Goal: Information Seeking & Learning: Learn about a topic

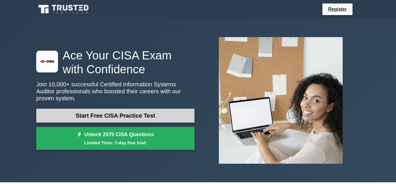
click at [111, 113] on link "Start Free CISA Practice Test" at bounding box center [115, 116] width 158 height 14
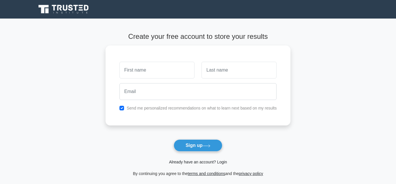
click at [193, 161] on link "Already have an account? Login" at bounding box center [198, 162] width 58 height 5
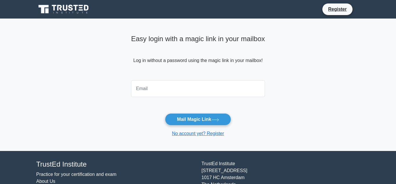
click at [140, 91] on input "email" at bounding box center [198, 88] width 134 height 17
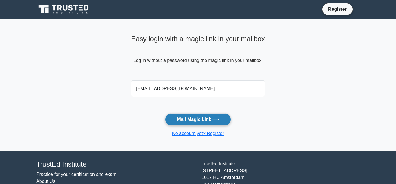
type input "[EMAIL_ADDRESS][DOMAIN_NAME]"
click at [190, 118] on button "Mail Magic Link" at bounding box center [198, 119] width 66 height 12
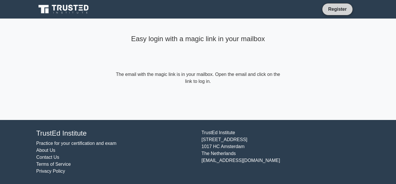
click at [333, 10] on link "Register" at bounding box center [336, 9] width 25 height 7
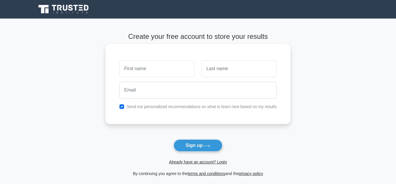
click at [140, 70] on input "text" at bounding box center [156, 68] width 75 height 17
type input "AYODELE"
click at [220, 68] on input "text" at bounding box center [238, 68] width 75 height 17
type input "OSO"
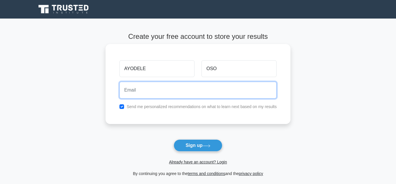
click at [140, 92] on input "email" at bounding box center [197, 90] width 157 height 17
click at [139, 92] on input "email" at bounding box center [197, 90] width 157 height 17
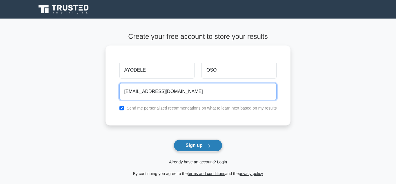
type input "pluralaarbitrage@yahoo.com"
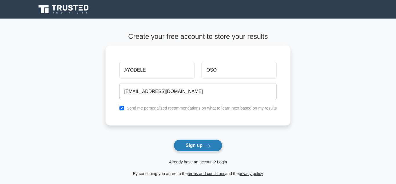
click at [198, 146] on button "Sign up" at bounding box center [198, 145] width 49 height 12
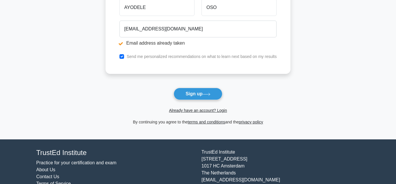
scroll to position [104, 0]
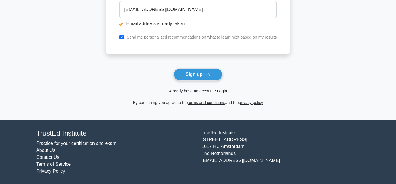
click at [63, 142] on link "Practice for your certification and exam" at bounding box center [76, 143] width 80 height 5
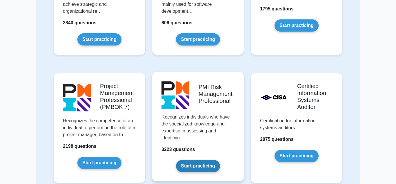
scroll to position [384, 0]
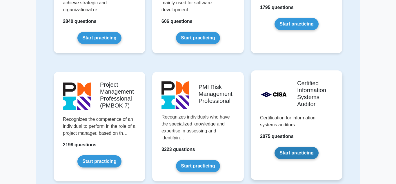
click at [293, 147] on link "Start practicing" at bounding box center [296, 153] width 44 height 12
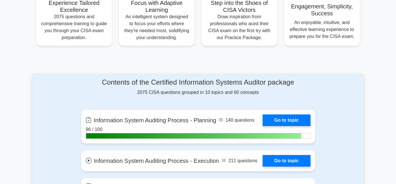
scroll to position [266, 0]
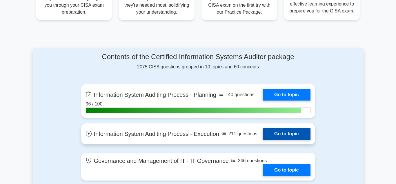
click at [273, 135] on link "Go to topic" at bounding box center [286, 134] width 48 height 12
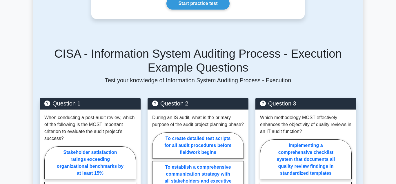
scroll to position [379, 0]
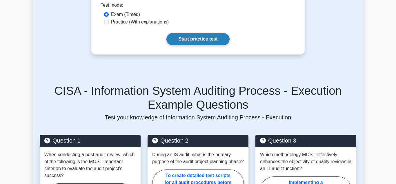
click at [200, 33] on link "Start practice test" at bounding box center [197, 39] width 63 height 12
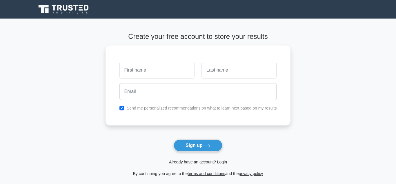
click at [197, 161] on link "Already have an account? Login" at bounding box center [198, 162] width 58 height 5
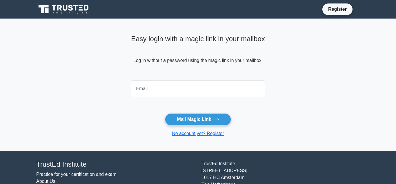
click at [147, 89] on input "email" at bounding box center [198, 88] width 134 height 17
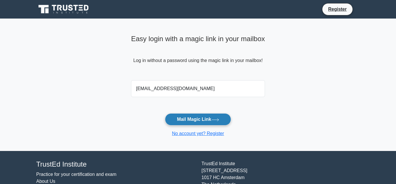
type input "[EMAIL_ADDRESS][DOMAIN_NAME]"
click at [183, 118] on button "Mail Magic Link" at bounding box center [198, 119] width 66 height 12
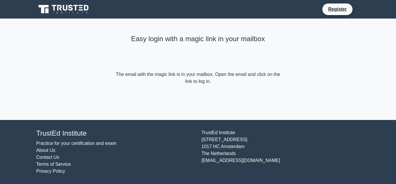
click at [65, 141] on link "Practice for your certification and exam" at bounding box center [76, 143] width 80 height 5
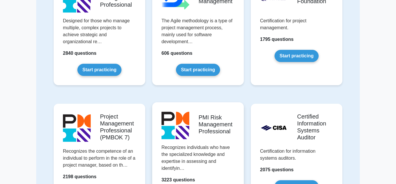
scroll to position [384, 0]
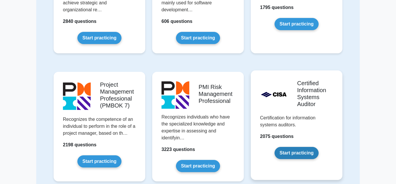
click at [290, 147] on link "Start practicing" at bounding box center [296, 153] width 44 height 12
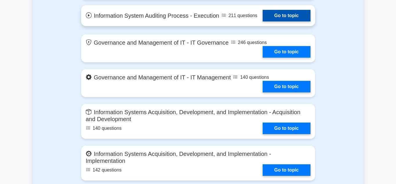
scroll to position [266, 0]
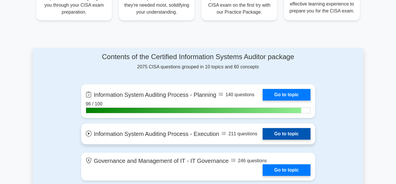
click at [281, 134] on link "Go to topic" at bounding box center [286, 134] width 48 height 12
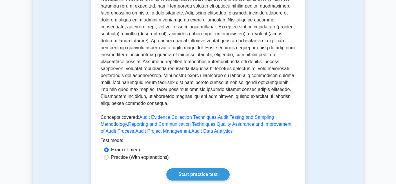
scroll to position [295, 0]
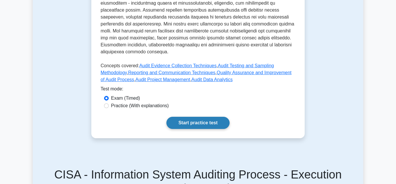
click at [190, 117] on link "Start practice test" at bounding box center [197, 123] width 63 height 12
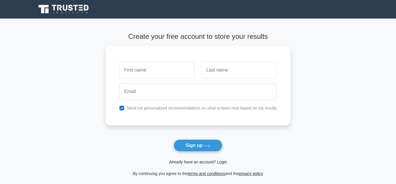
click at [193, 162] on link "Already have an account? Login" at bounding box center [198, 162] width 58 height 5
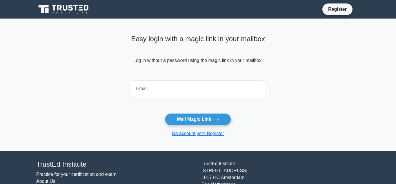
click at [139, 90] on input "email" at bounding box center [198, 88] width 134 height 17
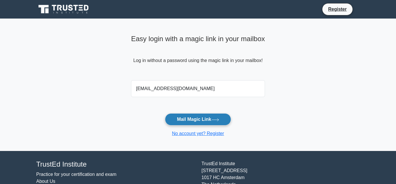
type input "[EMAIL_ADDRESS][DOMAIN_NAME]"
click at [199, 120] on button "Mail Magic Link" at bounding box center [198, 119] width 66 height 12
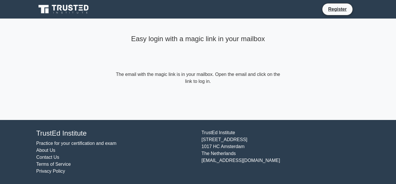
click at [56, 142] on link "Practice for your certification and exam" at bounding box center [76, 143] width 80 height 5
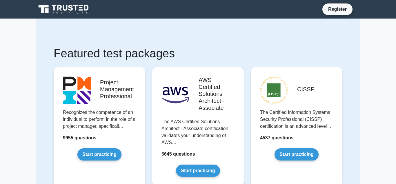
scroll to position [384, 0]
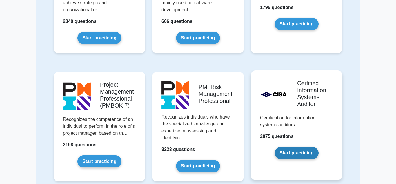
click at [299, 147] on link "Start practicing" at bounding box center [296, 153] width 44 height 12
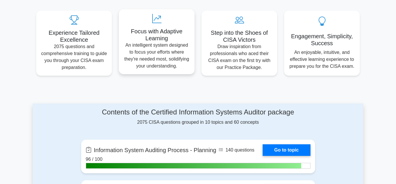
scroll to position [236, 0]
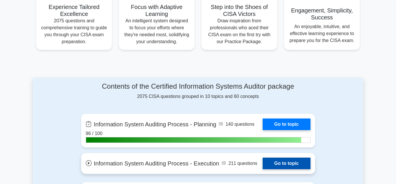
click at [284, 162] on link "Go to topic" at bounding box center [286, 164] width 48 height 12
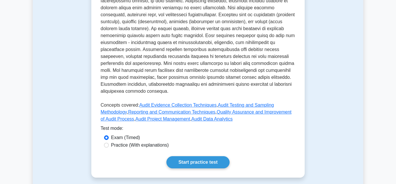
scroll to position [266, 0]
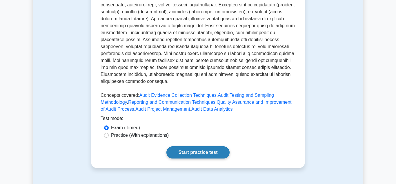
click at [189, 146] on link "Start practice test" at bounding box center [197, 152] width 63 height 12
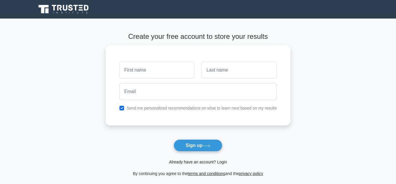
click at [199, 161] on link "Already have an account? Login" at bounding box center [198, 162] width 58 height 5
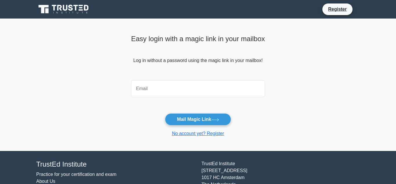
click at [138, 90] on input "email" at bounding box center [198, 88] width 134 height 17
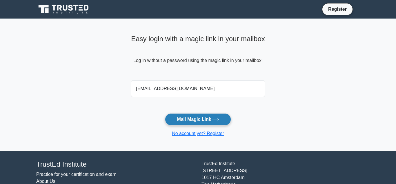
type input "[EMAIL_ADDRESS][DOMAIN_NAME]"
click at [193, 118] on button "Mail Magic Link" at bounding box center [198, 119] width 66 height 12
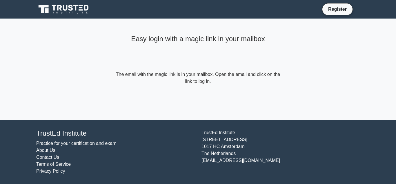
click at [56, 143] on link "Practice for your certification and exam" at bounding box center [76, 143] width 80 height 5
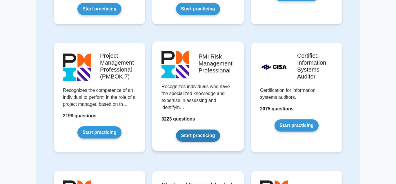
scroll to position [414, 0]
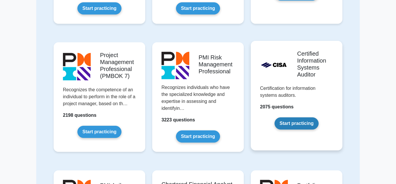
click at [294, 118] on link "Start practicing" at bounding box center [296, 123] width 44 height 12
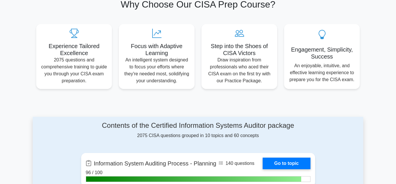
scroll to position [266, 0]
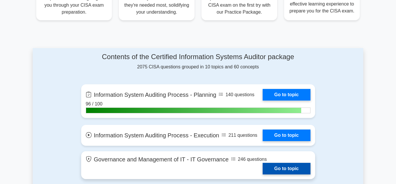
click at [272, 168] on link "Go to topic" at bounding box center [286, 169] width 48 height 12
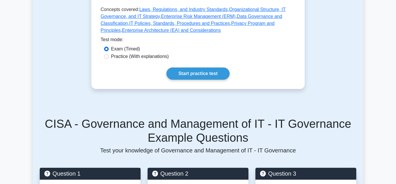
scroll to position [295, 0]
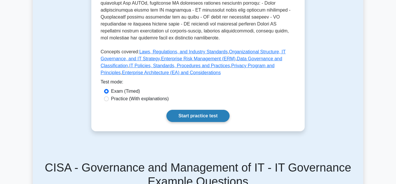
click at [187, 110] on link "Start practice test" at bounding box center [197, 116] width 63 height 12
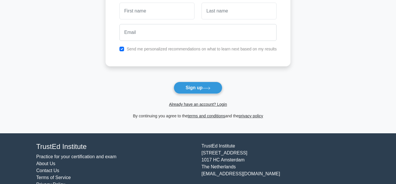
scroll to position [59, 0]
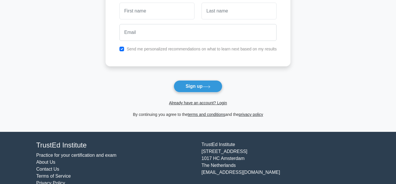
click at [69, 154] on link "Practice for your certification and exam" at bounding box center [76, 155] width 80 height 5
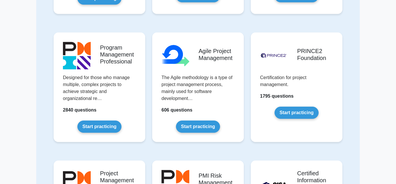
scroll to position [384, 0]
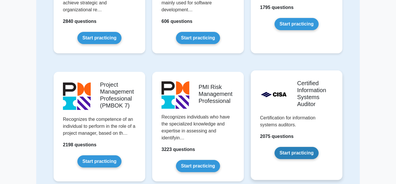
click at [287, 147] on link "Start practicing" at bounding box center [296, 153] width 44 height 12
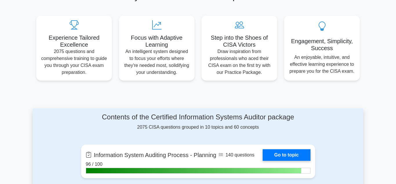
scroll to position [207, 0]
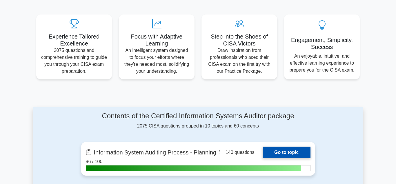
click at [293, 153] on link "Go to topic" at bounding box center [286, 153] width 48 height 12
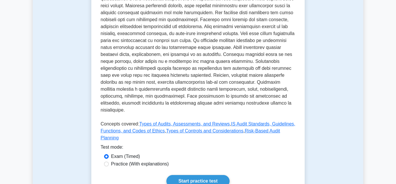
scroll to position [236, 0]
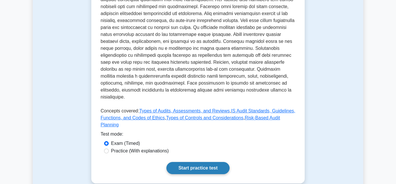
click at [197, 162] on link "Start practice test" at bounding box center [197, 168] width 63 height 12
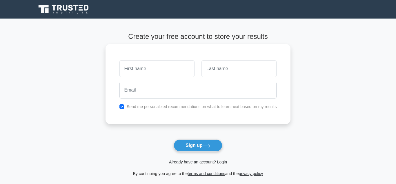
click at [133, 66] on input "text" at bounding box center [156, 68] width 75 height 17
type input "TOLULOPE"
click at [224, 73] on input "text" at bounding box center [238, 68] width 75 height 17
type input "OSO"
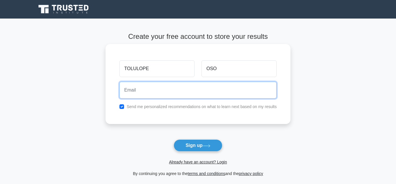
click at [147, 89] on input "email" at bounding box center [197, 90] width 157 height 17
click at [147, 90] on input "email" at bounding box center [197, 90] width 157 height 17
type input "constructionplatter@yahoo.com"
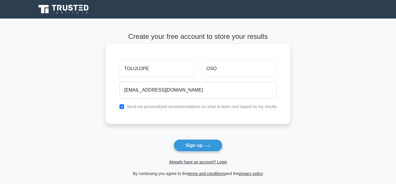
click at [205, 113] on div "TOLULOPE OSO constructionplatter@yahoo.com Send me personalized recommendations…" at bounding box center [197, 84] width 185 height 80
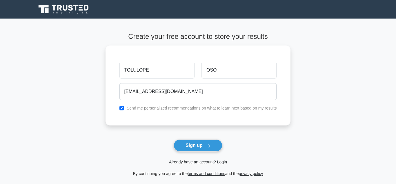
click at [202, 146] on button "Sign up" at bounding box center [198, 145] width 49 height 12
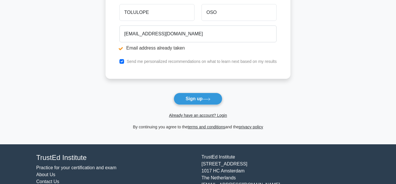
scroll to position [89, 0]
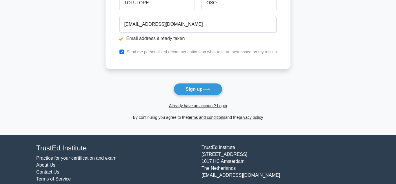
click at [83, 158] on link "Practice for your certification and exam" at bounding box center [76, 158] width 80 height 5
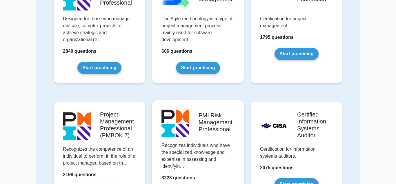
scroll to position [355, 0]
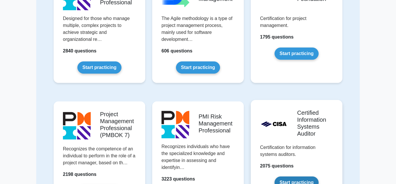
click at [291, 176] on link "Start practicing" at bounding box center [296, 182] width 44 height 12
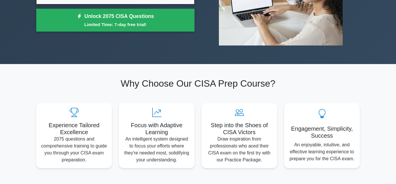
scroll to position [207, 0]
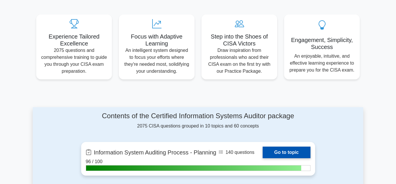
click at [281, 150] on link "Go to topic" at bounding box center [286, 153] width 48 height 12
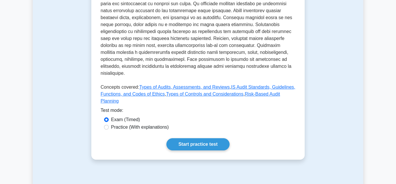
scroll to position [266, 0]
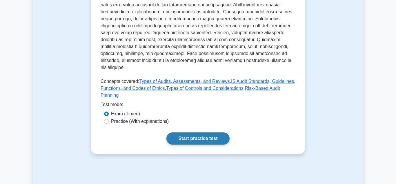
click at [195, 132] on link "Start practice test" at bounding box center [197, 138] width 63 height 12
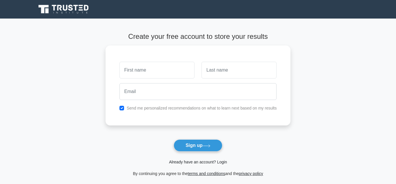
click at [193, 161] on link "Already have an account? Login" at bounding box center [198, 162] width 58 height 5
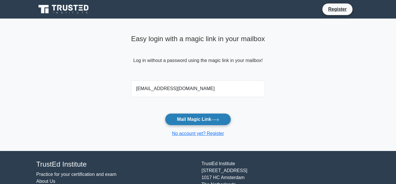
type input "[EMAIL_ADDRESS][DOMAIN_NAME]"
click at [185, 119] on button "Mail Magic Link" at bounding box center [198, 119] width 66 height 12
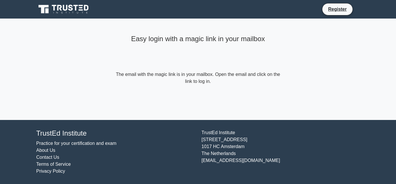
click at [65, 144] on link "Practice for your certification and exam" at bounding box center [76, 143] width 80 height 5
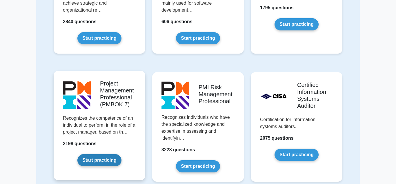
scroll to position [384, 0]
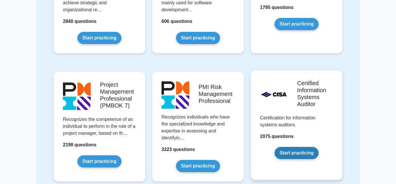
click at [288, 147] on link "Start practicing" at bounding box center [296, 153] width 44 height 12
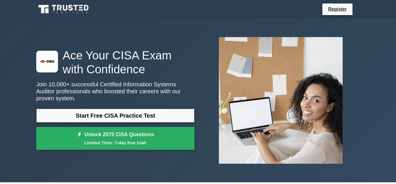
scroll to position [266, 0]
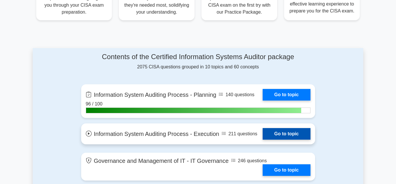
click at [284, 134] on link "Go to topic" at bounding box center [286, 134] width 48 height 12
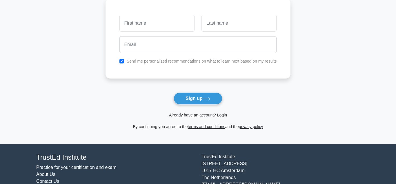
scroll to position [71, 0]
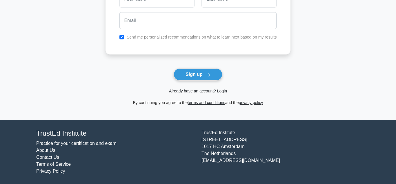
click at [183, 90] on link "Already have an account? Login" at bounding box center [198, 91] width 58 height 5
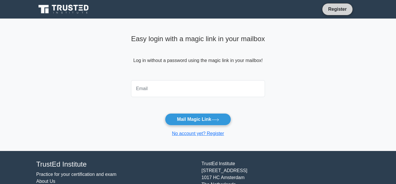
click at [339, 8] on link "Register" at bounding box center [336, 9] width 25 height 7
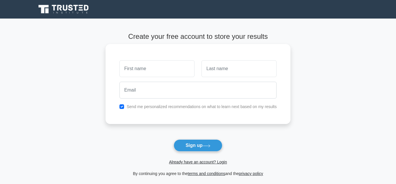
click at [140, 70] on input "text" at bounding box center [156, 68] width 75 height 17
type input "OLABISI"
type input "OSO"
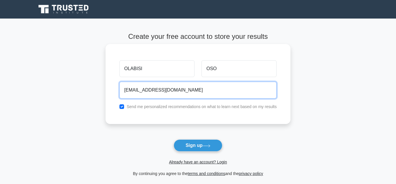
type input "platresources@yahoo.com"
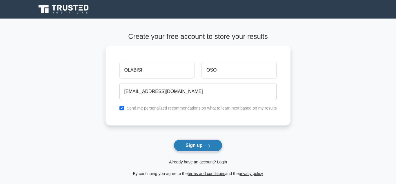
click at [192, 146] on button "Sign up" at bounding box center [198, 145] width 49 height 12
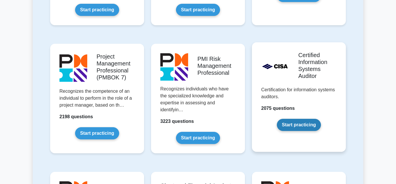
scroll to position [473, 0]
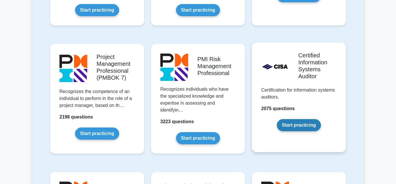
click at [298, 124] on link "Start practicing" at bounding box center [299, 125] width 44 height 12
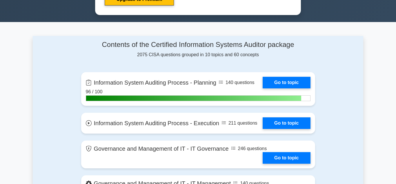
scroll to position [335, 0]
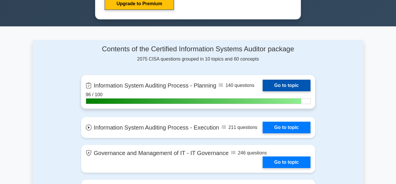
click at [285, 84] on link "Go to topic" at bounding box center [286, 86] width 48 height 12
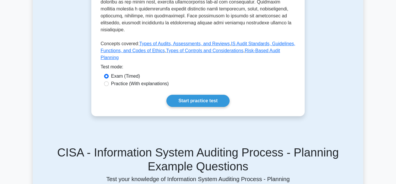
scroll to position [325, 0]
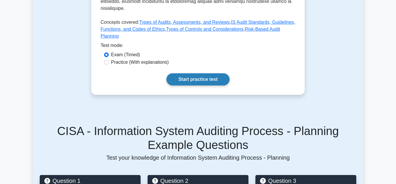
click at [195, 73] on link "Start practice test" at bounding box center [197, 79] width 63 height 12
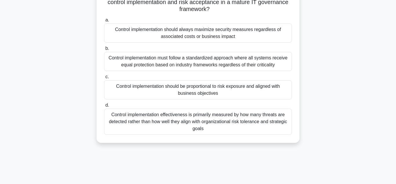
scroll to position [59, 0]
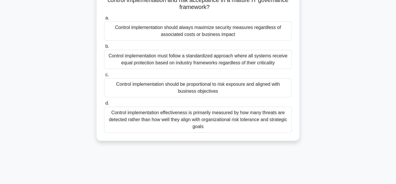
click at [191, 89] on div "Control implementation should be proportional to risk exposure and aligned with…" at bounding box center [198, 87] width 188 height 19
click at [104, 77] on input "c. Control implementation should be proportional to risk exposure and aligned w…" at bounding box center [104, 75] width 0 height 4
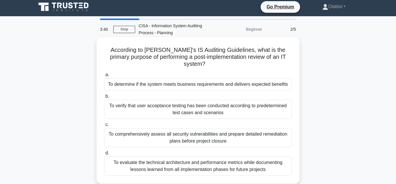
scroll to position [0, 0]
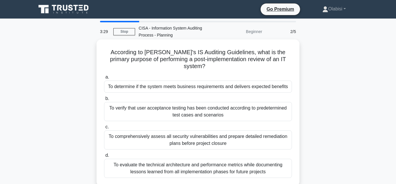
click at [183, 81] on div "To determine if the system meets business requirements and delivers expected be…" at bounding box center [198, 87] width 188 height 12
click at [104, 79] on input "a. To determine if the system meets business requirements and delivers expected…" at bounding box center [104, 77] width 0 height 4
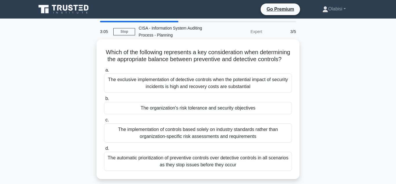
click at [183, 109] on div "The organization's risk tolerance and security objectives" at bounding box center [198, 108] width 188 height 12
click at [104, 101] on input "b. The organization's risk tolerance and security objectives" at bounding box center [104, 99] width 0 height 4
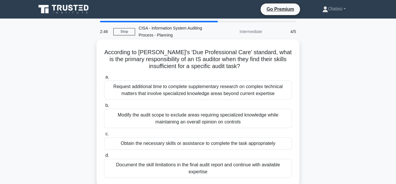
click at [182, 145] on div "Obtain the necessary skills or assistance to complete the task appropriately" at bounding box center [198, 143] width 188 height 12
click at [104, 136] on input "c. Obtain the necessary skills or assistance to complete the task appropriately" at bounding box center [104, 134] width 0 height 4
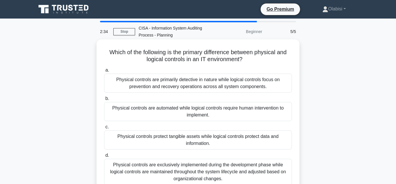
click at [183, 138] on div "Physical controls protect tangible assets while logical controls protect data a…" at bounding box center [198, 139] width 188 height 19
click at [104, 129] on input "c. Physical controls protect tangible assets while logical controls protect dat…" at bounding box center [104, 127] width 0 height 4
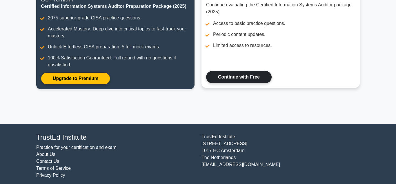
scroll to position [92, 0]
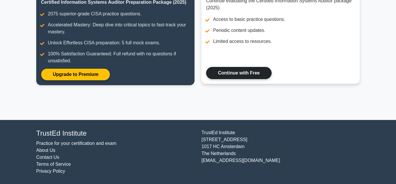
click at [236, 72] on link "Continue with Free" at bounding box center [238, 73] width 65 height 12
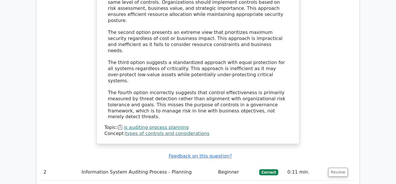
scroll to position [680, 0]
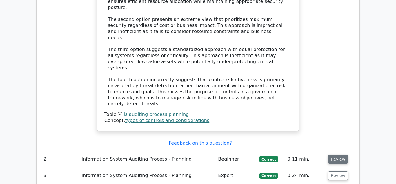
click at [337, 155] on button "Review" at bounding box center [338, 159] width 20 height 9
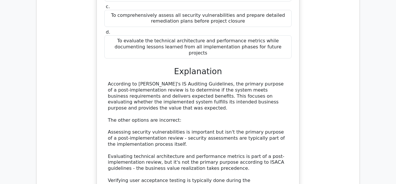
scroll to position [975, 0]
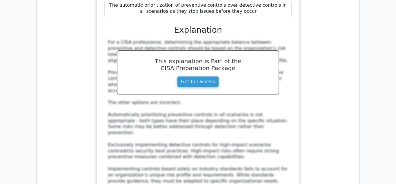
scroll to position [1330, 0]
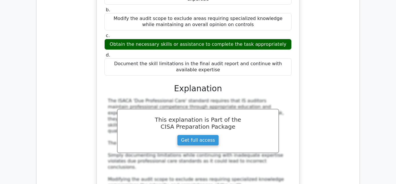
scroll to position [1655, 0]
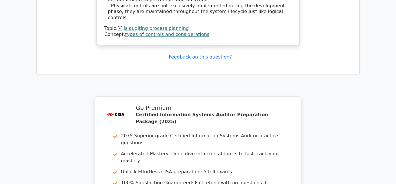
scroll to position [2155, 0]
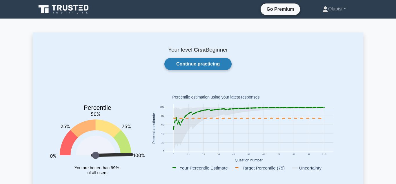
click at [196, 64] on link "Continue practicing" at bounding box center [197, 64] width 67 height 12
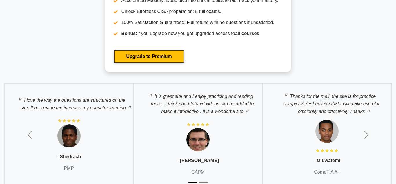
scroll to position [1310, 0]
